Goal: Task Accomplishment & Management: Complete application form

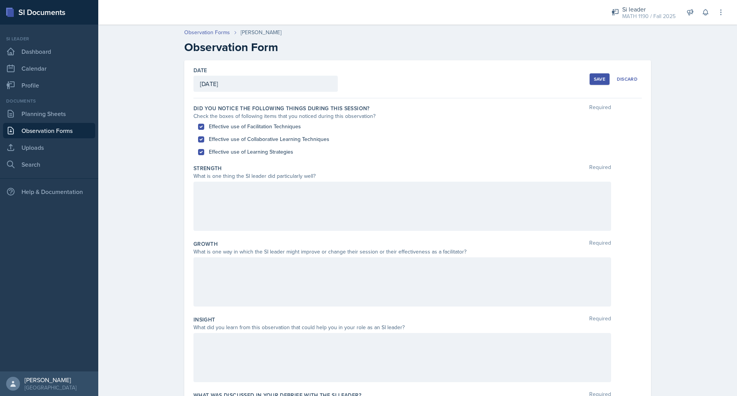
scroll to position [19, 0]
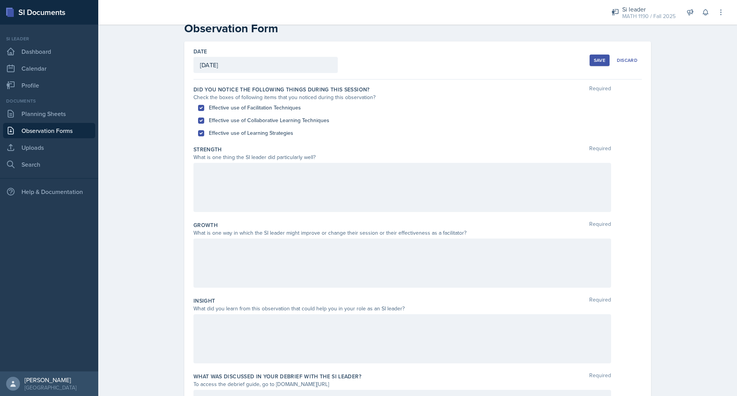
click at [269, 177] on div at bounding box center [401, 187] width 417 height 49
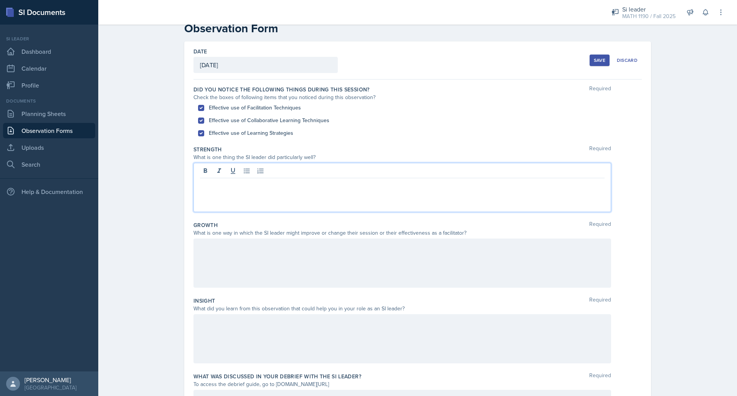
scroll to position [32, 0]
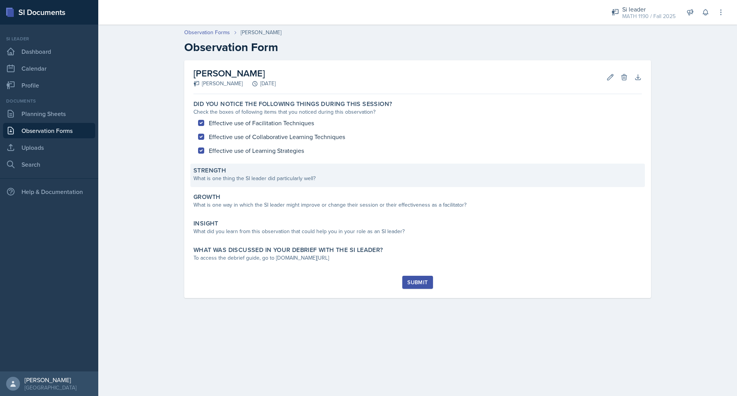
click at [248, 179] on div "What is one thing the SI leader did particularly well?" at bounding box center [417, 178] width 448 height 8
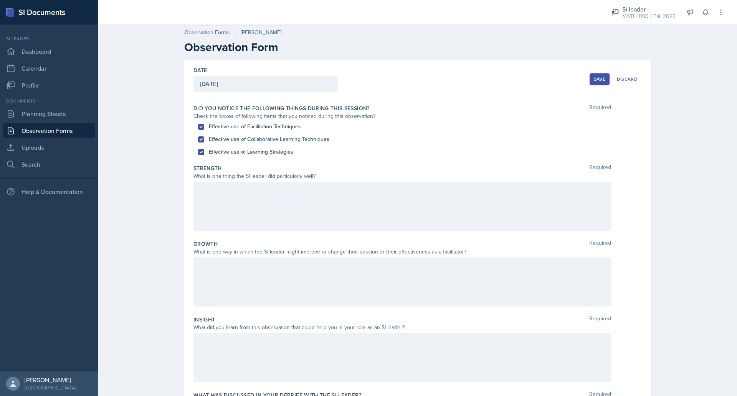
click at [249, 194] on div at bounding box center [401, 205] width 417 height 49
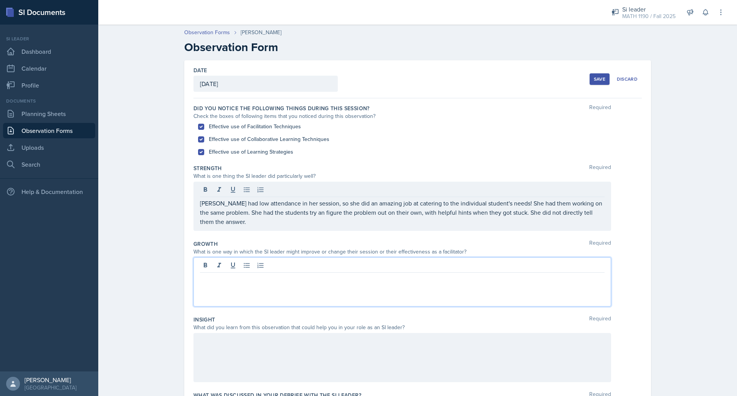
click at [231, 267] on div at bounding box center [401, 281] width 417 height 49
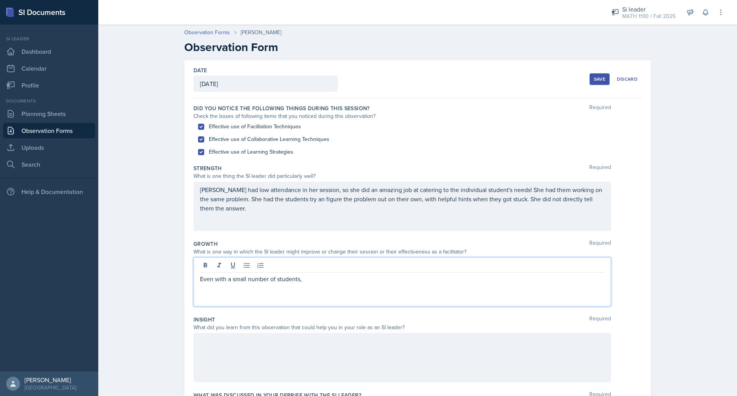
scroll to position [92, 0]
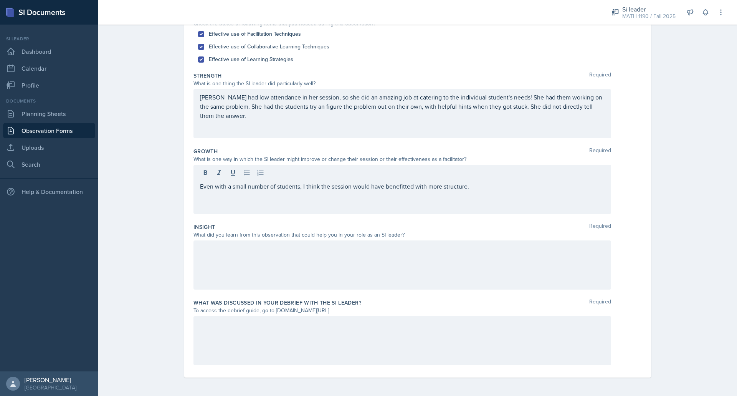
click at [283, 267] on div at bounding box center [401, 264] width 417 height 49
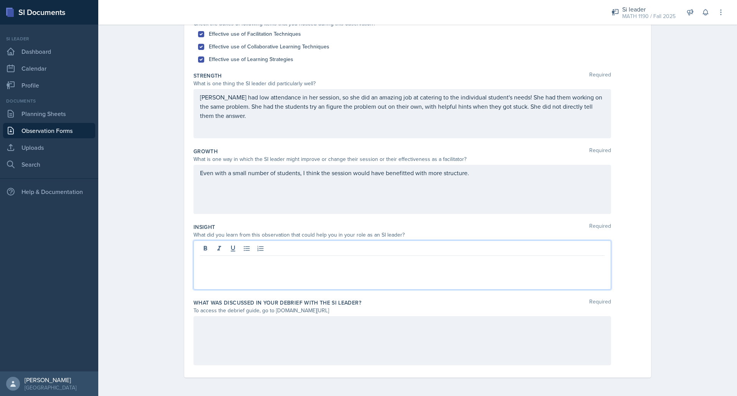
scroll to position [65, 0]
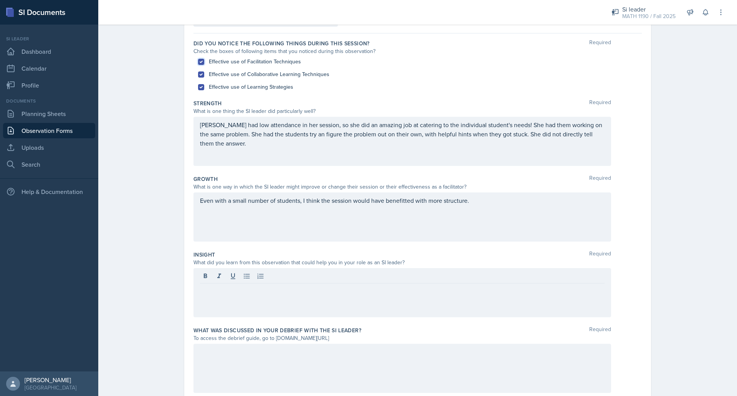
click at [198, 63] on input "Effective use of Facilitation Techniques" at bounding box center [201, 62] width 6 height 6
checkbox input "false"
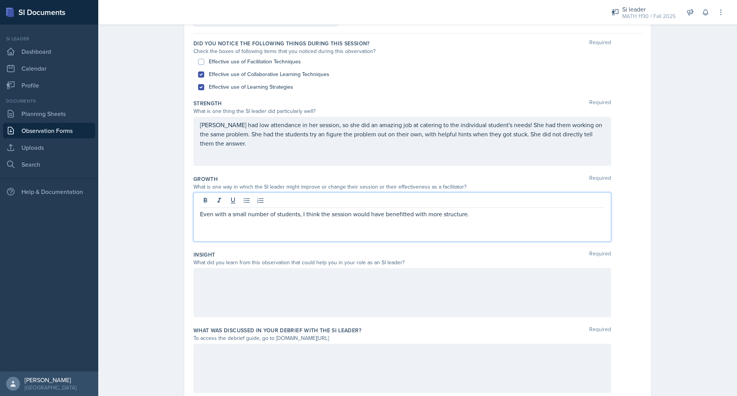
click at [482, 200] on div "Even with a small number of students, I think the session would have benefitted…" at bounding box center [401, 216] width 417 height 49
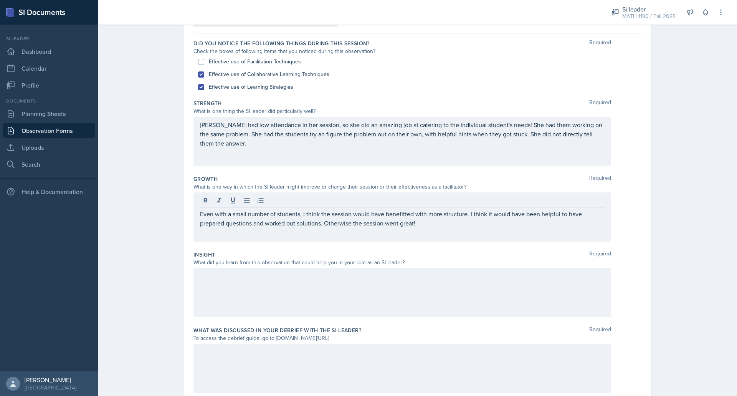
click at [414, 285] on div at bounding box center [401, 292] width 417 height 49
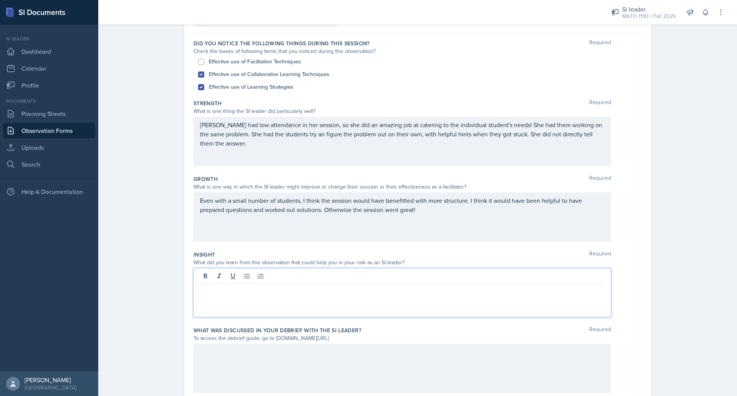
scroll to position [78, 0]
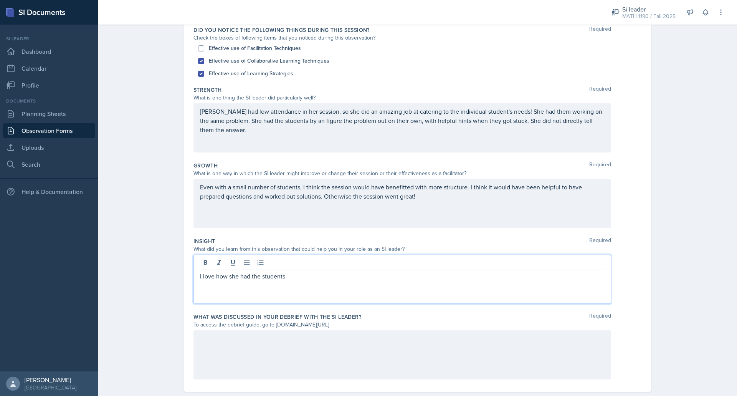
click at [413, 312] on div "What was discussed in your debrief with the SI Leader? Required To access the d…" at bounding box center [417, 348] width 448 height 76
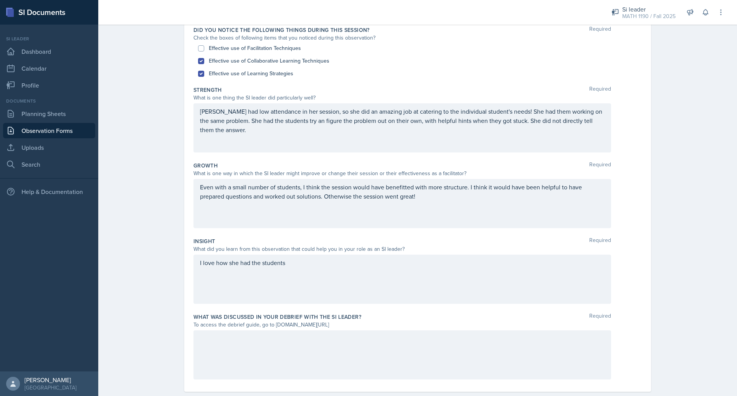
click at [413, 312] on div "What was discussed in your debrief with the SI Leader? Required To access the d…" at bounding box center [417, 348] width 448 height 76
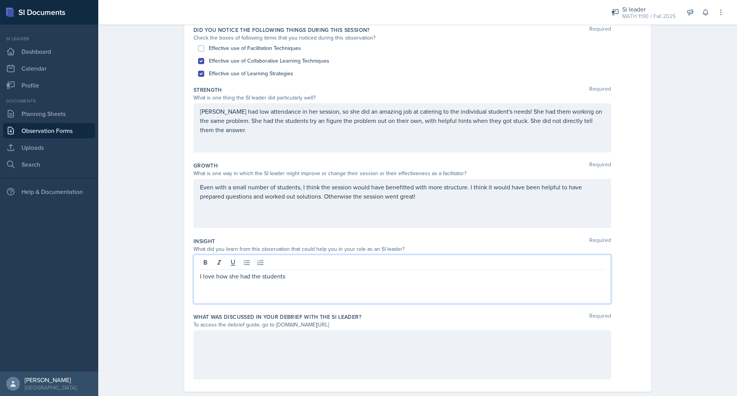
click at [288, 263] on div "I love how she had the students" at bounding box center [401, 278] width 417 height 49
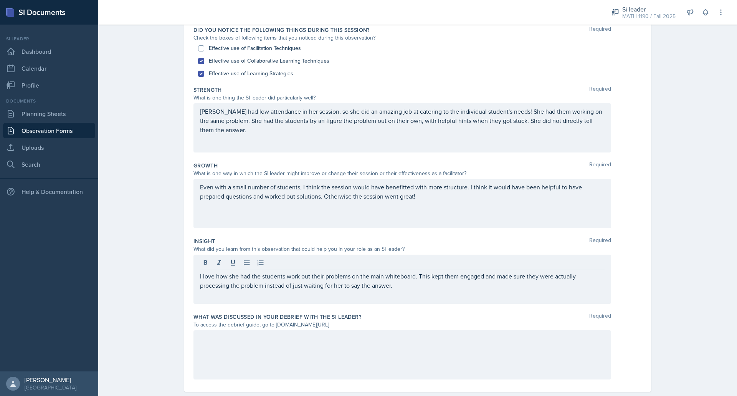
click at [254, 358] on div at bounding box center [401, 354] width 417 height 49
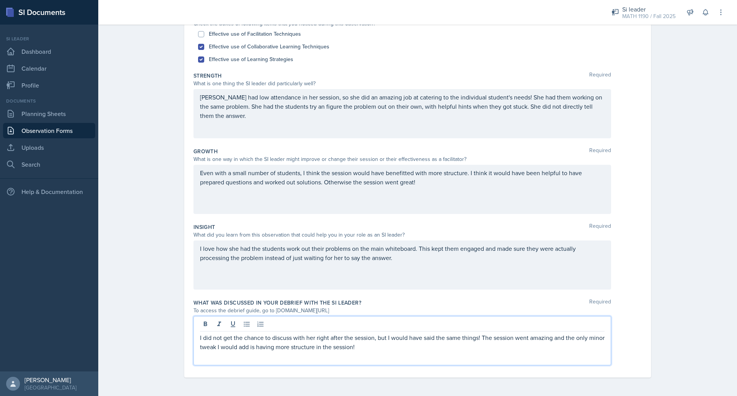
scroll to position [0, 0]
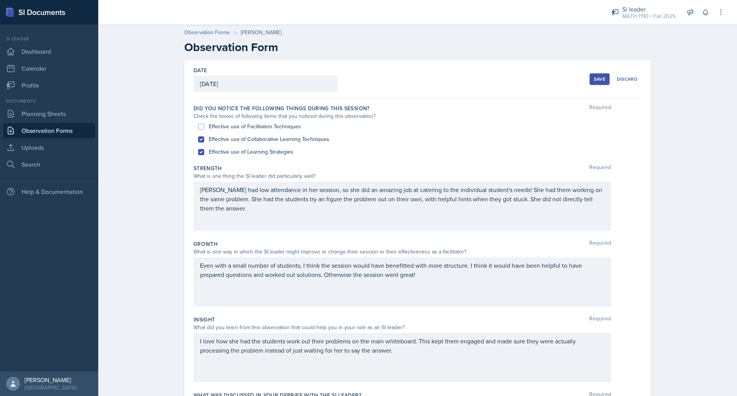
click at [590, 77] on button "Save" at bounding box center [599, 79] width 20 height 12
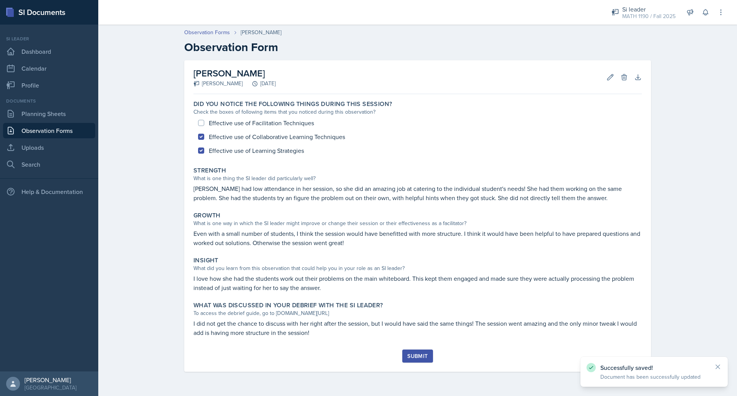
click at [406, 358] on button "Submit" at bounding box center [417, 355] width 30 height 13
